Goal: Information Seeking & Learning: Learn about a topic

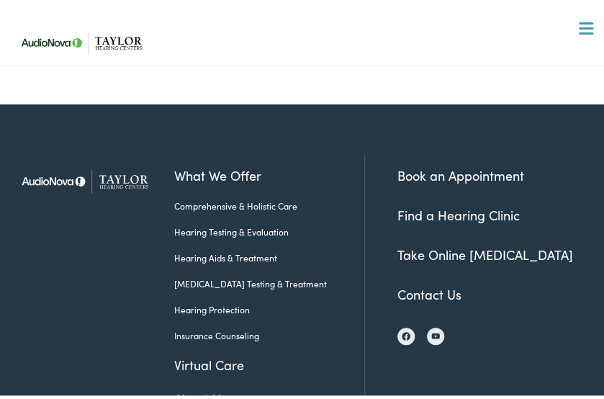
scroll to position [3062, 0]
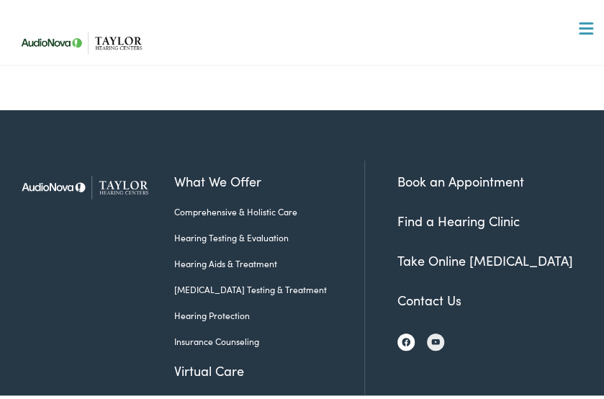
click at [402, 335] on img at bounding box center [406, 338] width 9 height 9
click at [579, 27] on div at bounding box center [586, 26] width 14 height 14
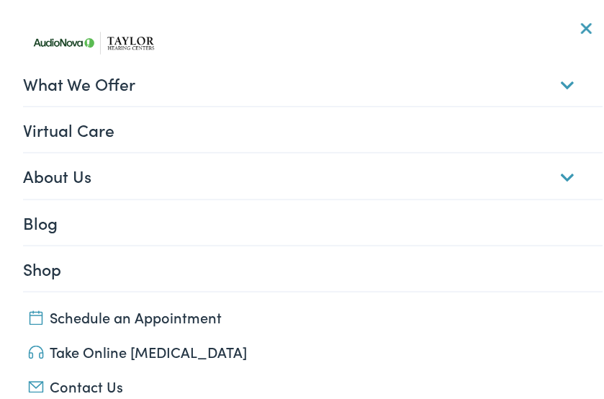
click at [561, 173] on link "About Us" at bounding box center [313, 172] width 580 height 45
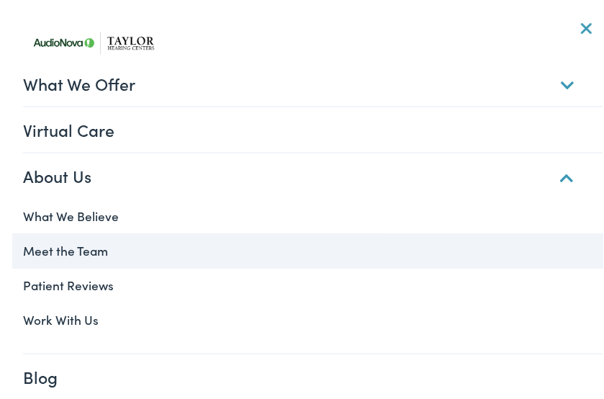
click at [81, 244] on link "Meet the Team" at bounding box center [307, 247] width 591 height 35
